Goal: Transaction & Acquisition: Obtain resource

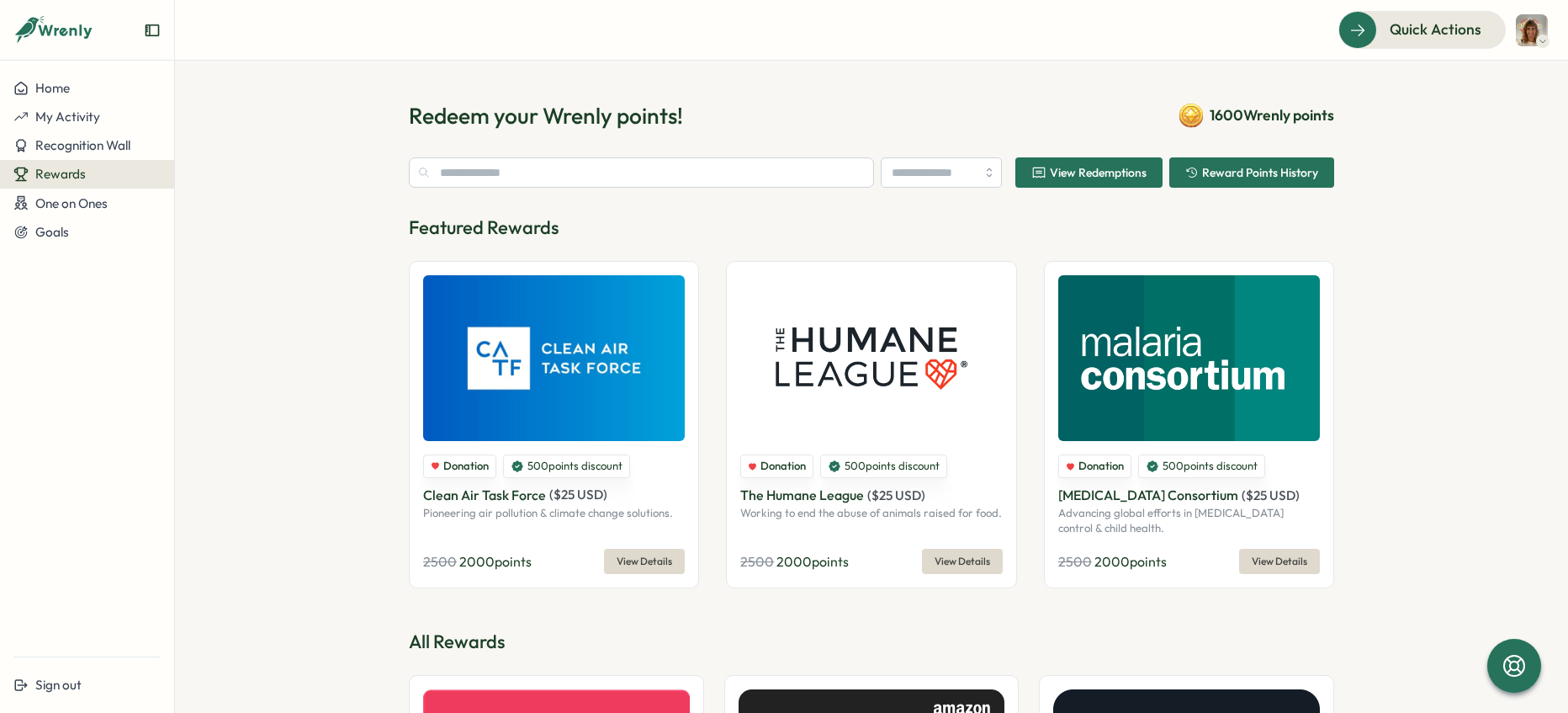
type input "**********"
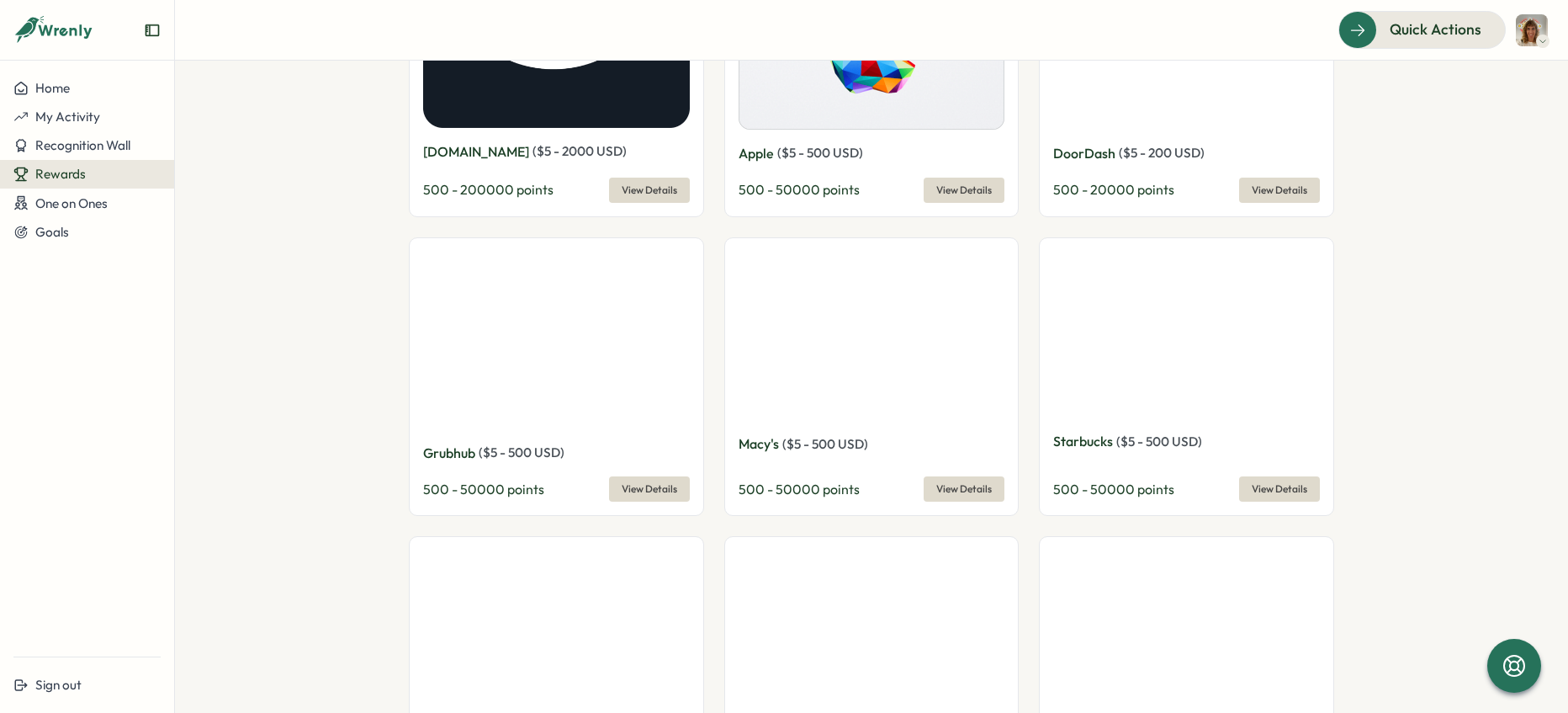
scroll to position [748, 0]
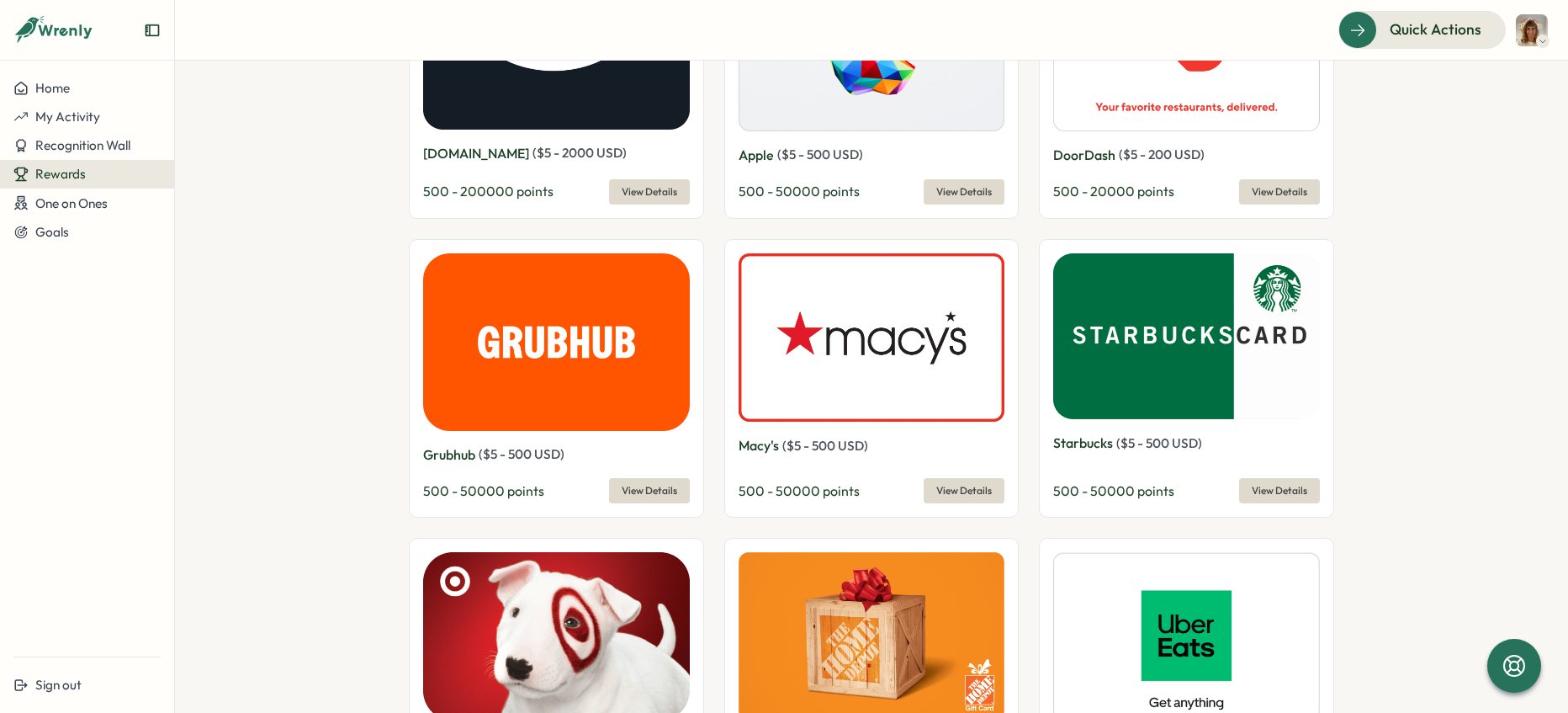
click at [1310, 200] on button "View Details" at bounding box center [1279, 191] width 81 height 25
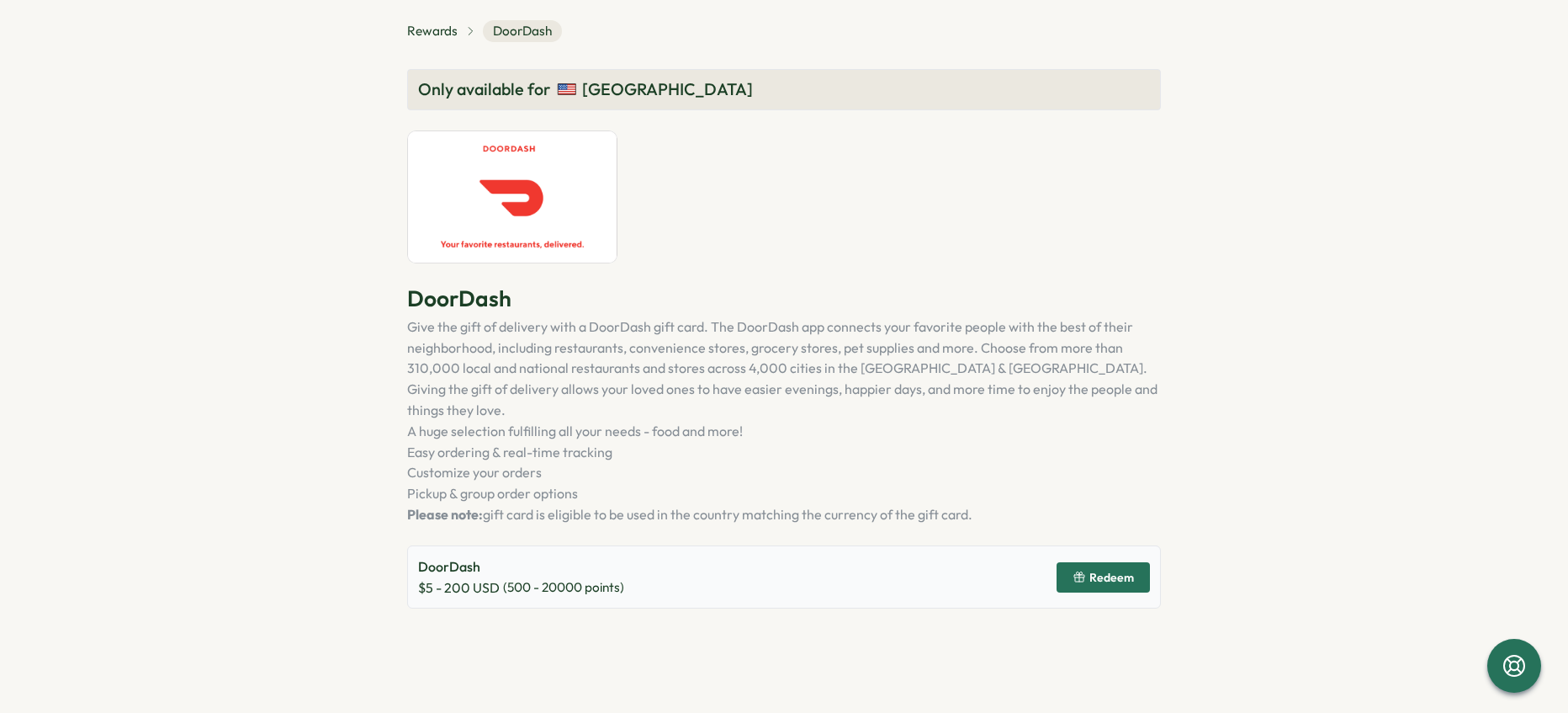
click at [1126, 572] on span "Redeem" at bounding box center [1111, 578] width 44 height 12
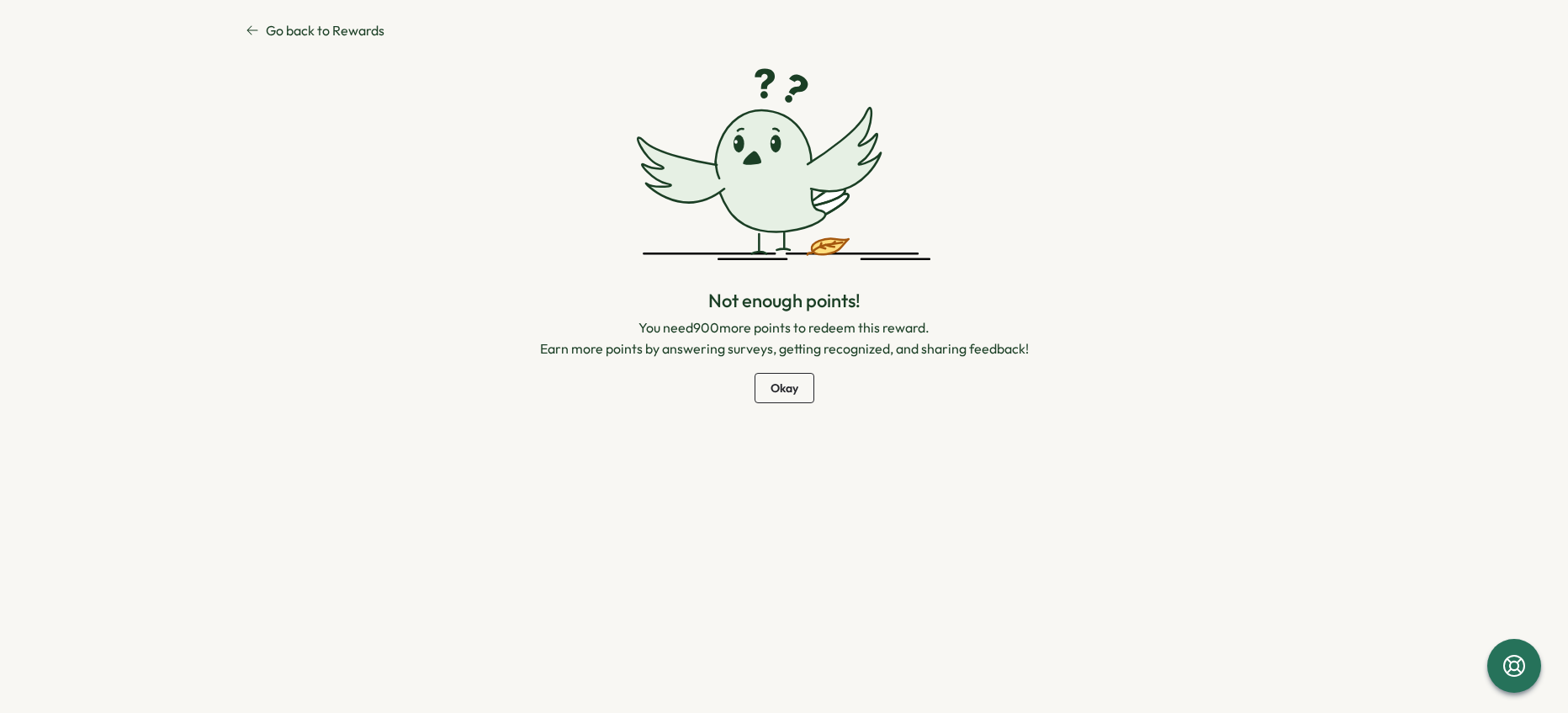
click at [294, 35] on span "Go back to Rewards" at bounding box center [325, 30] width 119 height 21
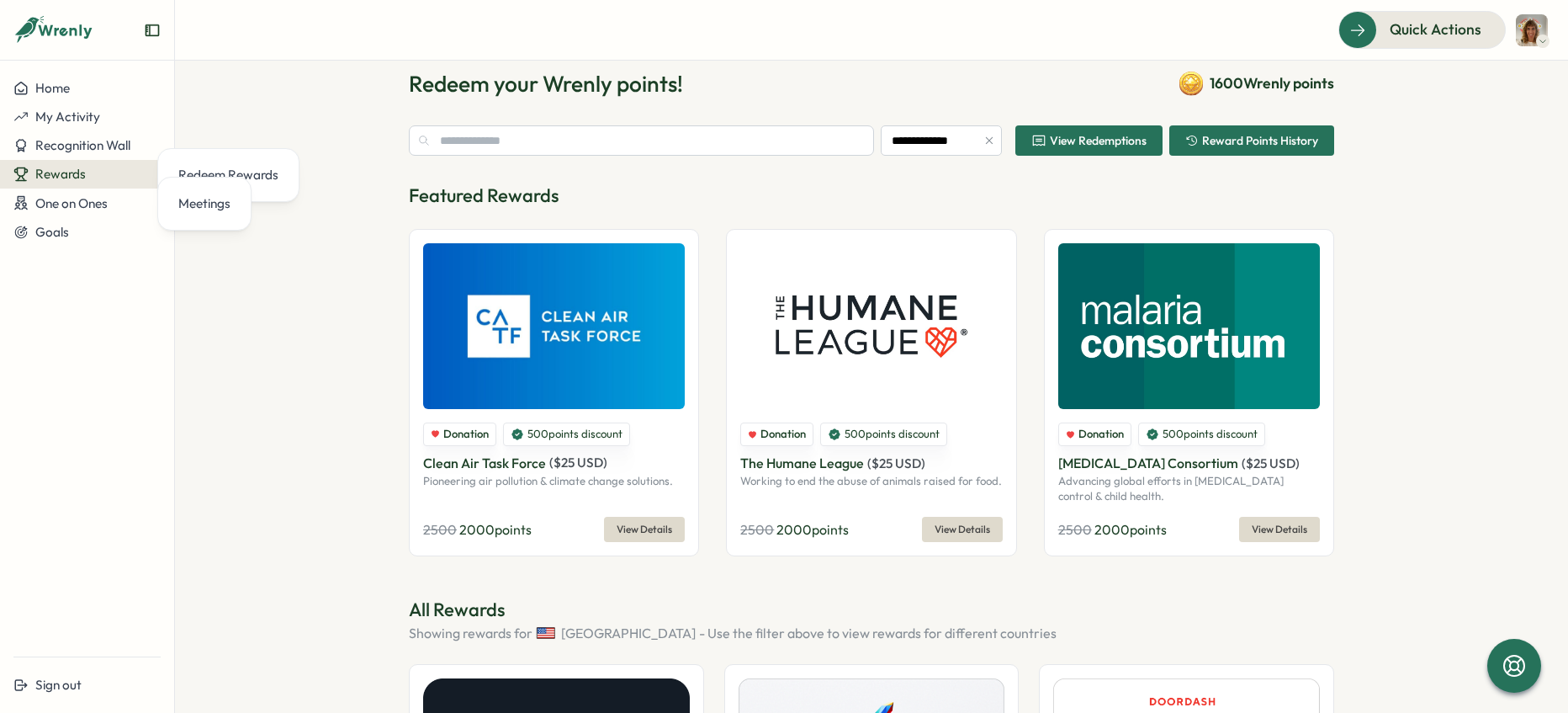
scroll to position [34, 0]
